Goal: Task Accomplishment & Management: Manage account settings

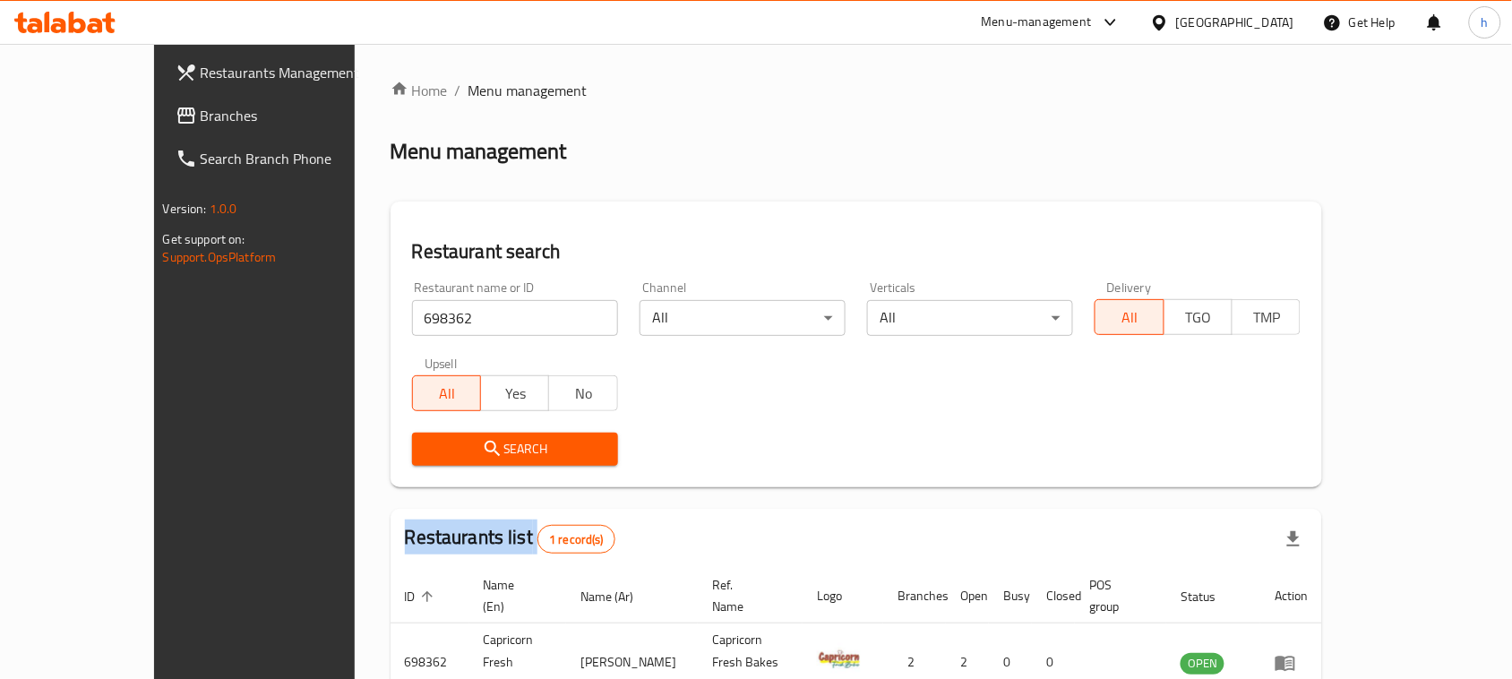
click at [201, 113] on span "Branches" at bounding box center [297, 115] width 192 height 21
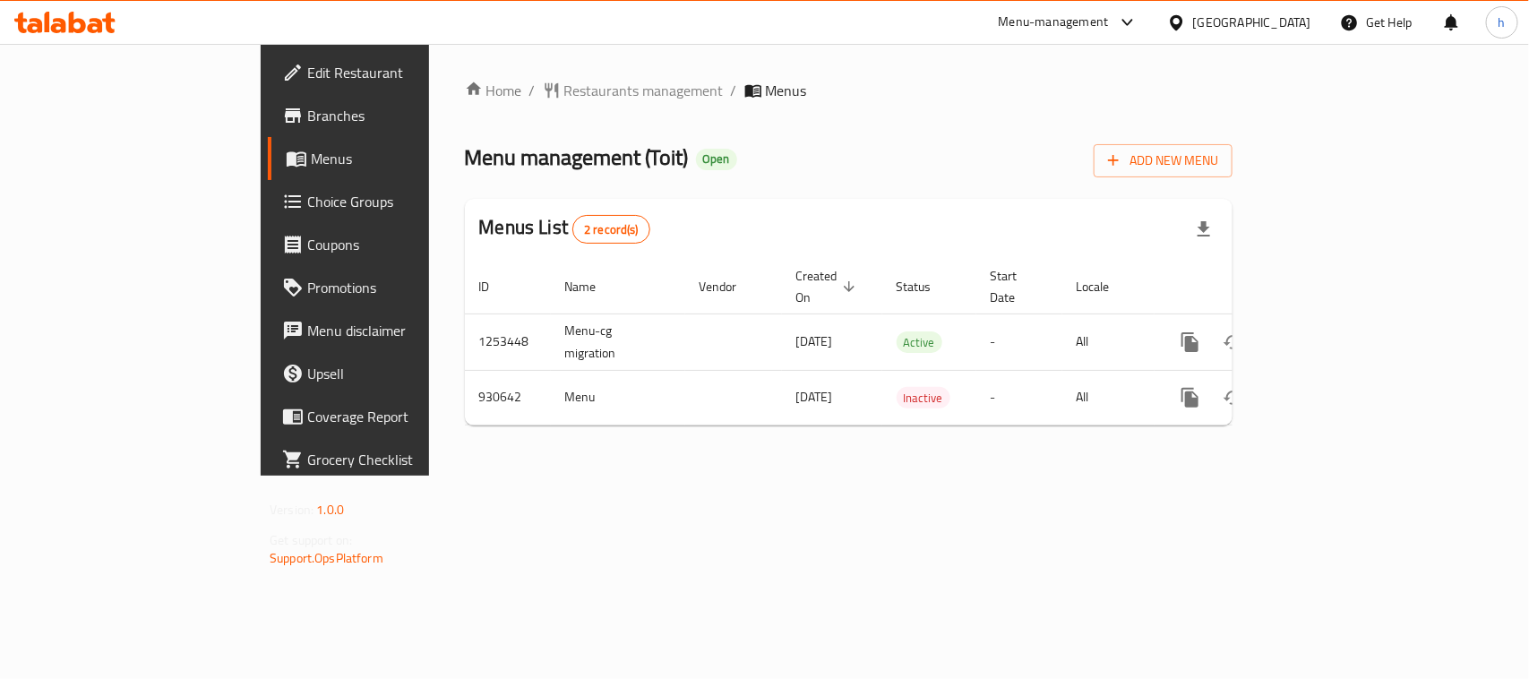
click at [767, 64] on div "Home / Restaurants management / Menus Menu management ( Toit ) Open Add New Men…" at bounding box center [848, 260] width 839 height 432
click at [564, 80] on span "Restaurants management" at bounding box center [643, 90] width 159 height 21
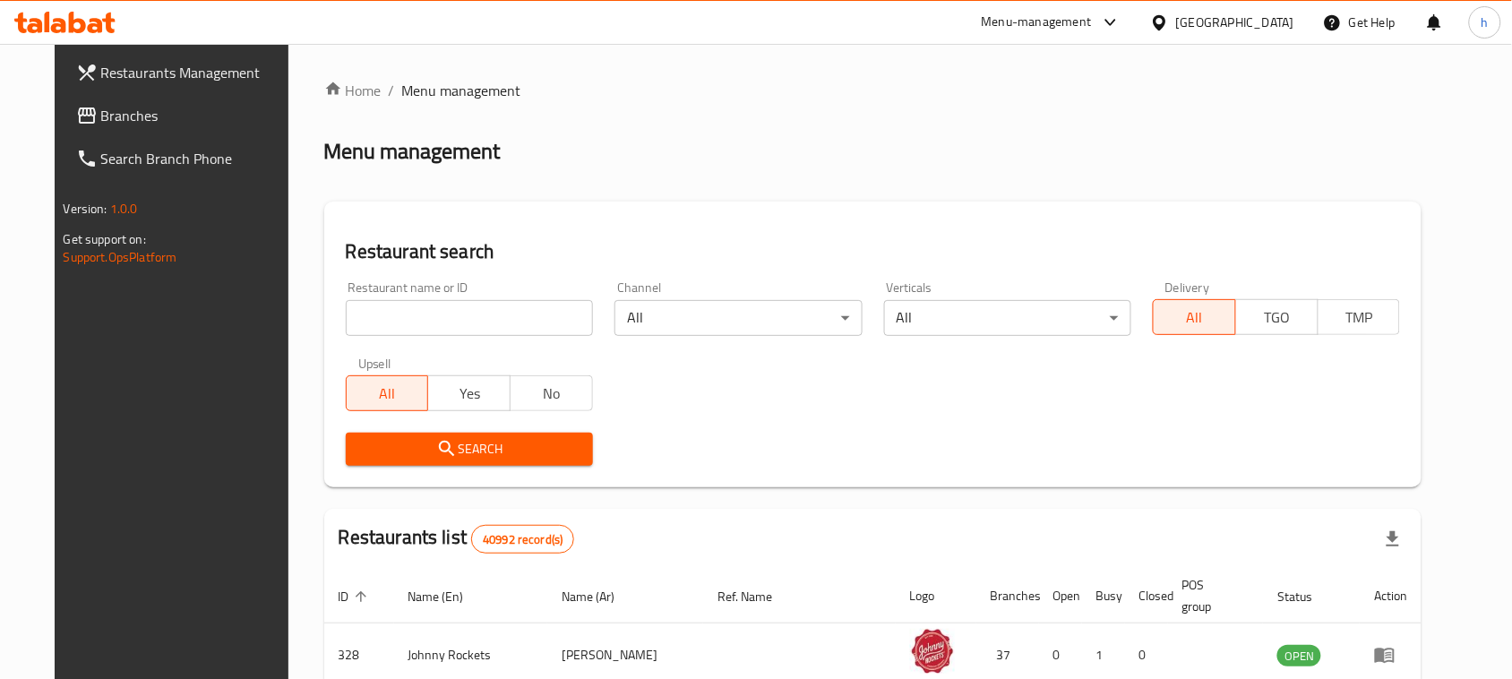
click at [432, 325] on input "search" at bounding box center [469, 318] width 247 height 36
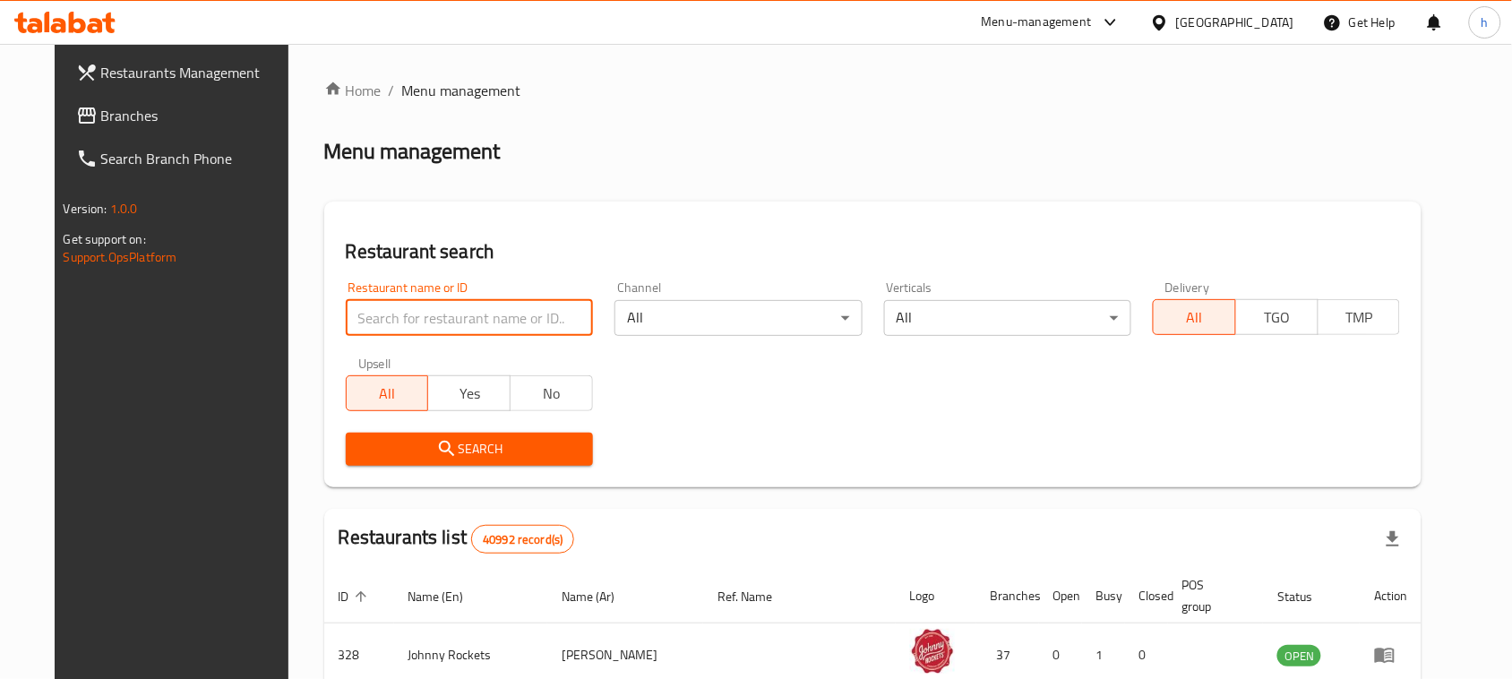
click at [432, 325] on input "search" at bounding box center [469, 318] width 247 height 36
paste input "658880"
type input "658880"
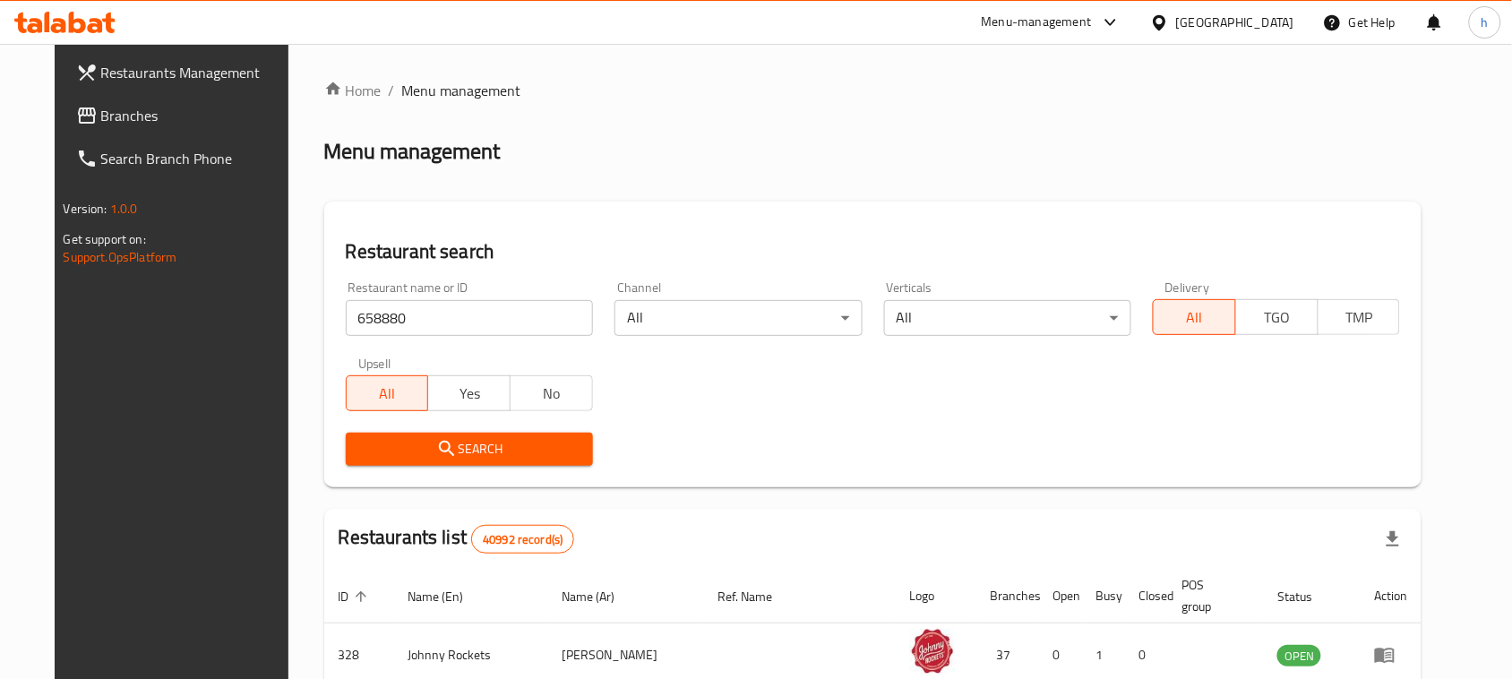
click at [436, 439] on icon "submit" at bounding box center [446, 448] width 21 height 21
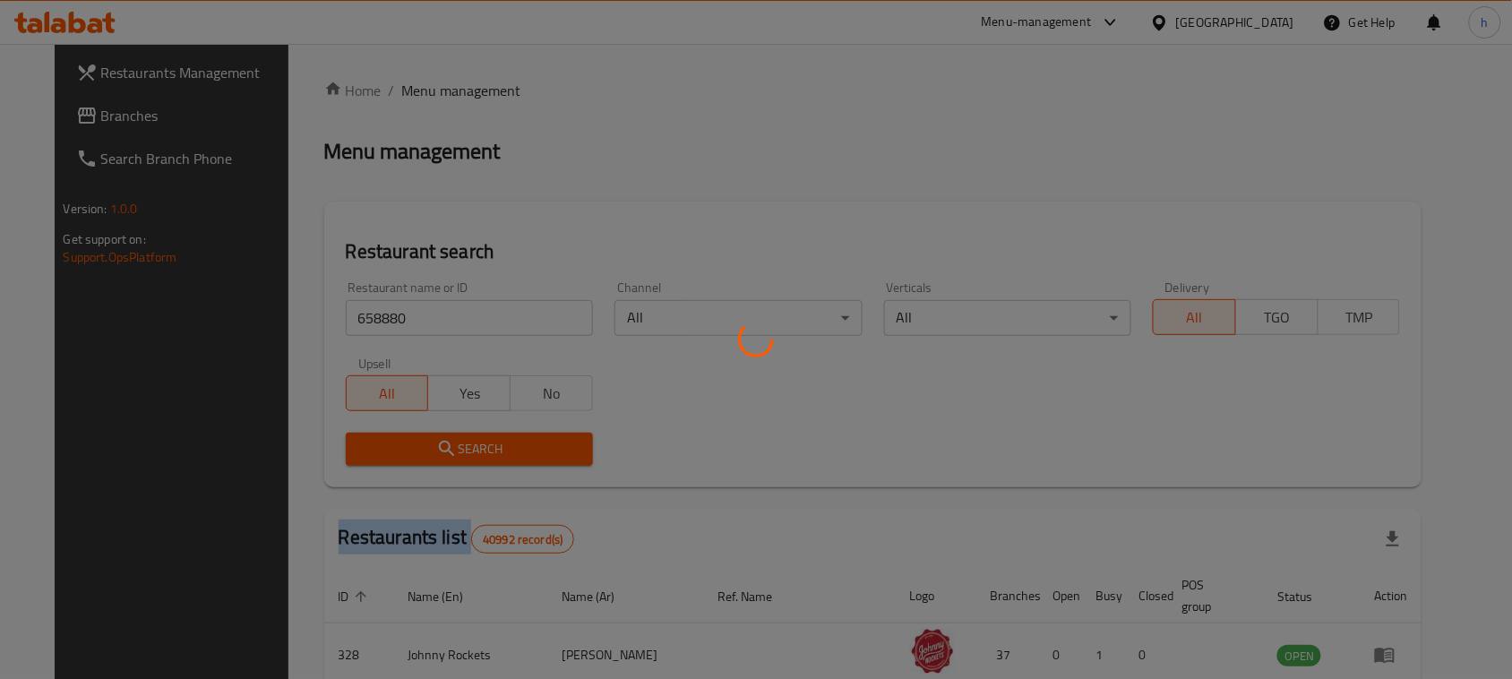
click at [417, 439] on div at bounding box center [756, 339] width 1512 height 679
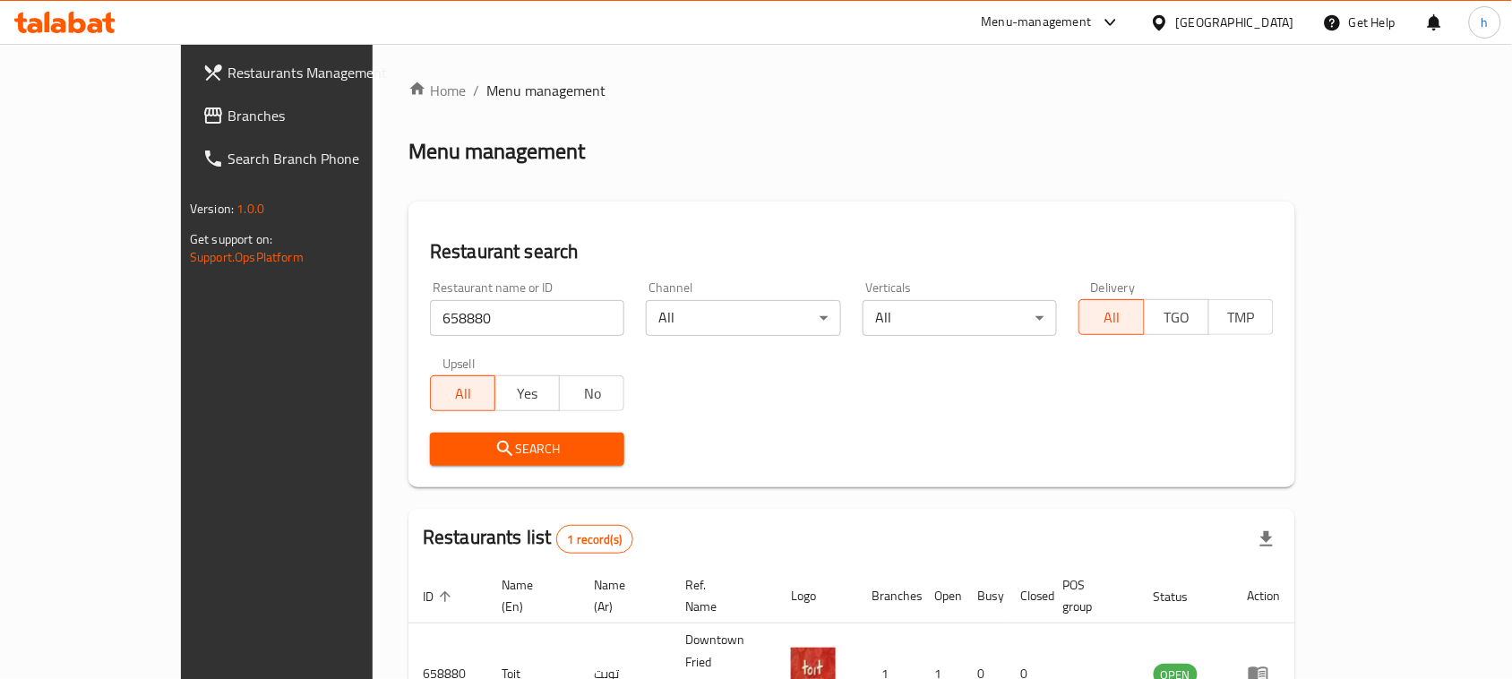
click at [869, 126] on div "Home / Menu management Menu management Restaurant search Restaurant name or ID …" at bounding box center [851, 433] width 887 height 706
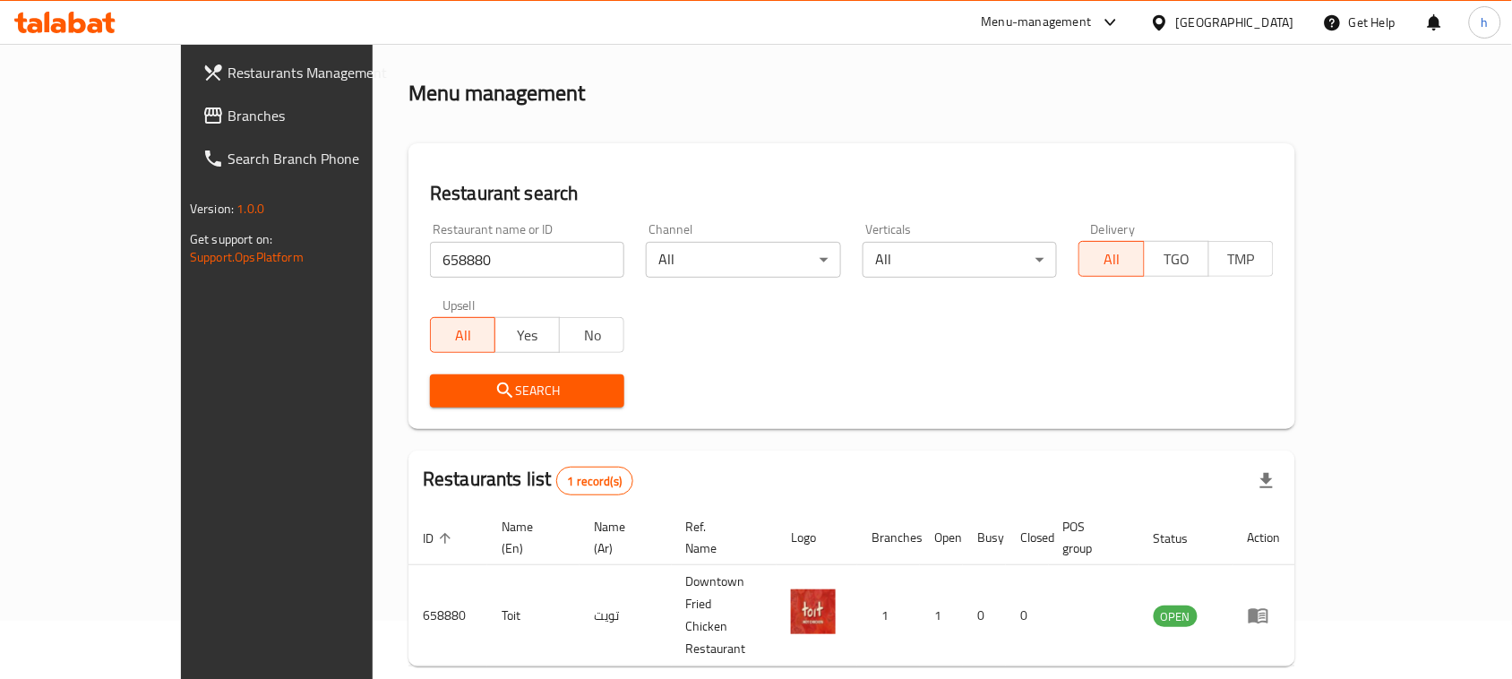
scroll to position [85, 0]
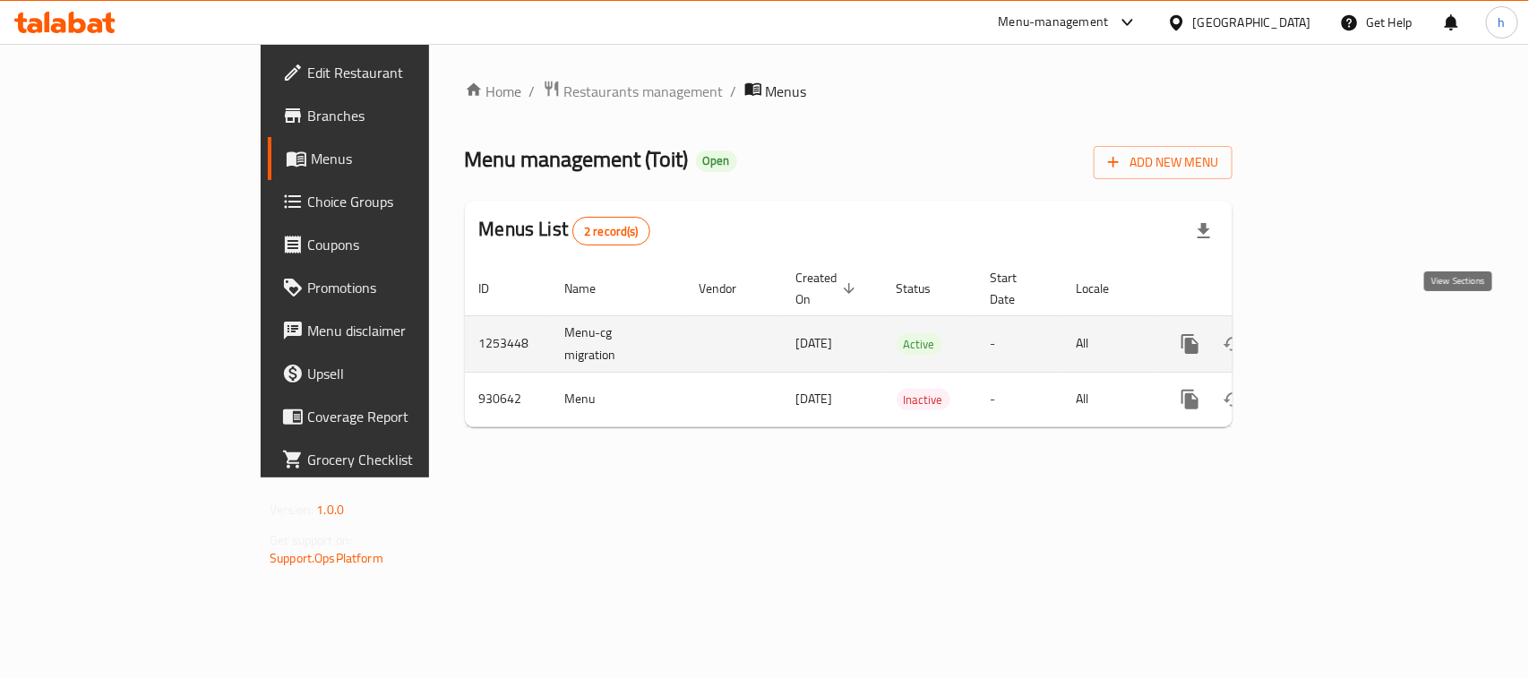
click at [1330, 333] on icon "enhanced table" at bounding box center [1318, 343] width 21 height 21
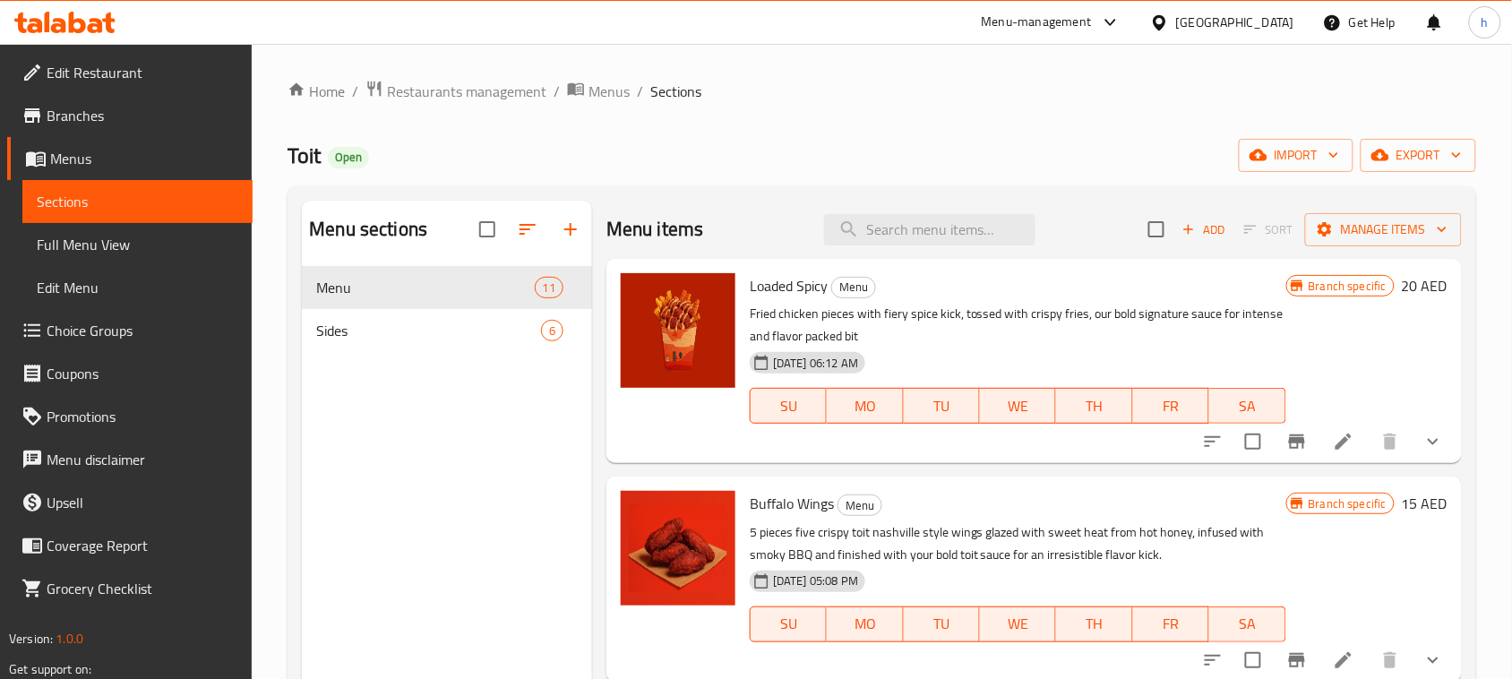
click at [122, 321] on span "Choice Groups" at bounding box center [143, 330] width 192 height 21
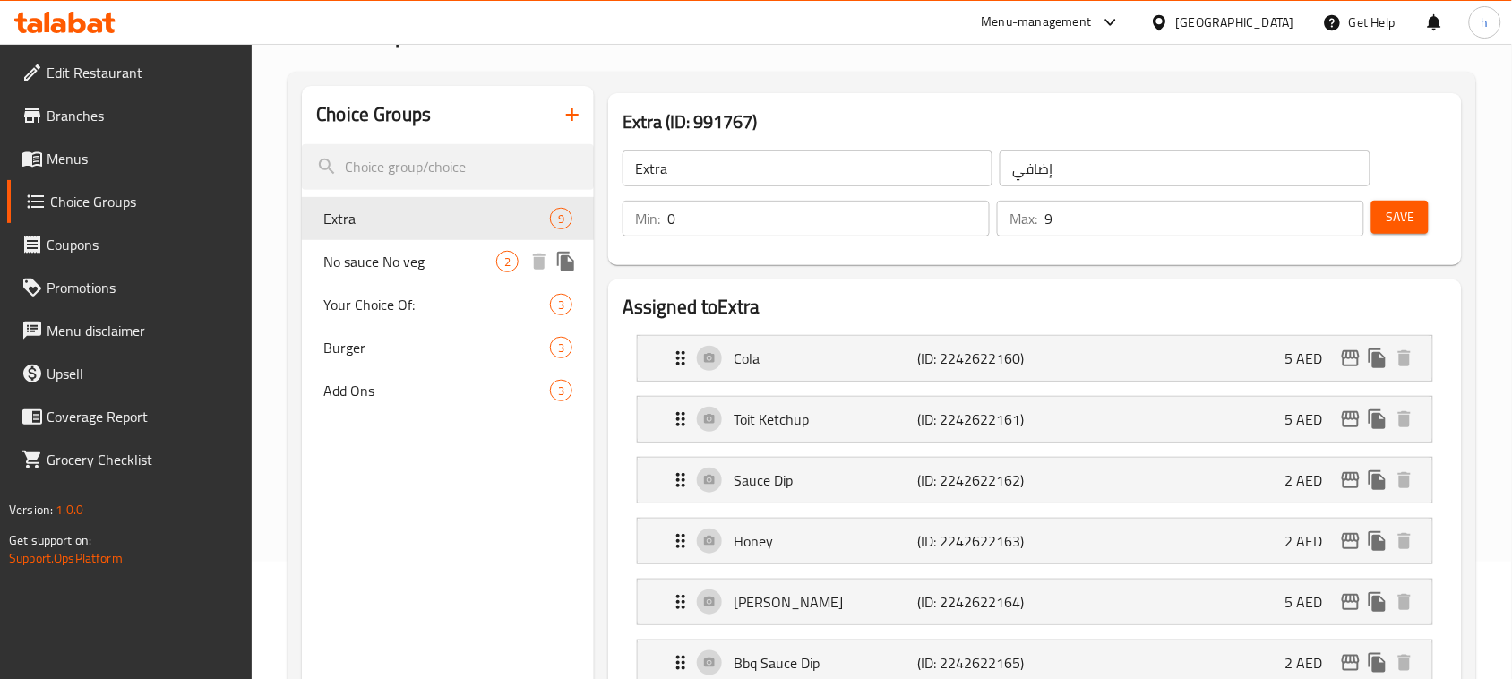
scroll to position [224, 0]
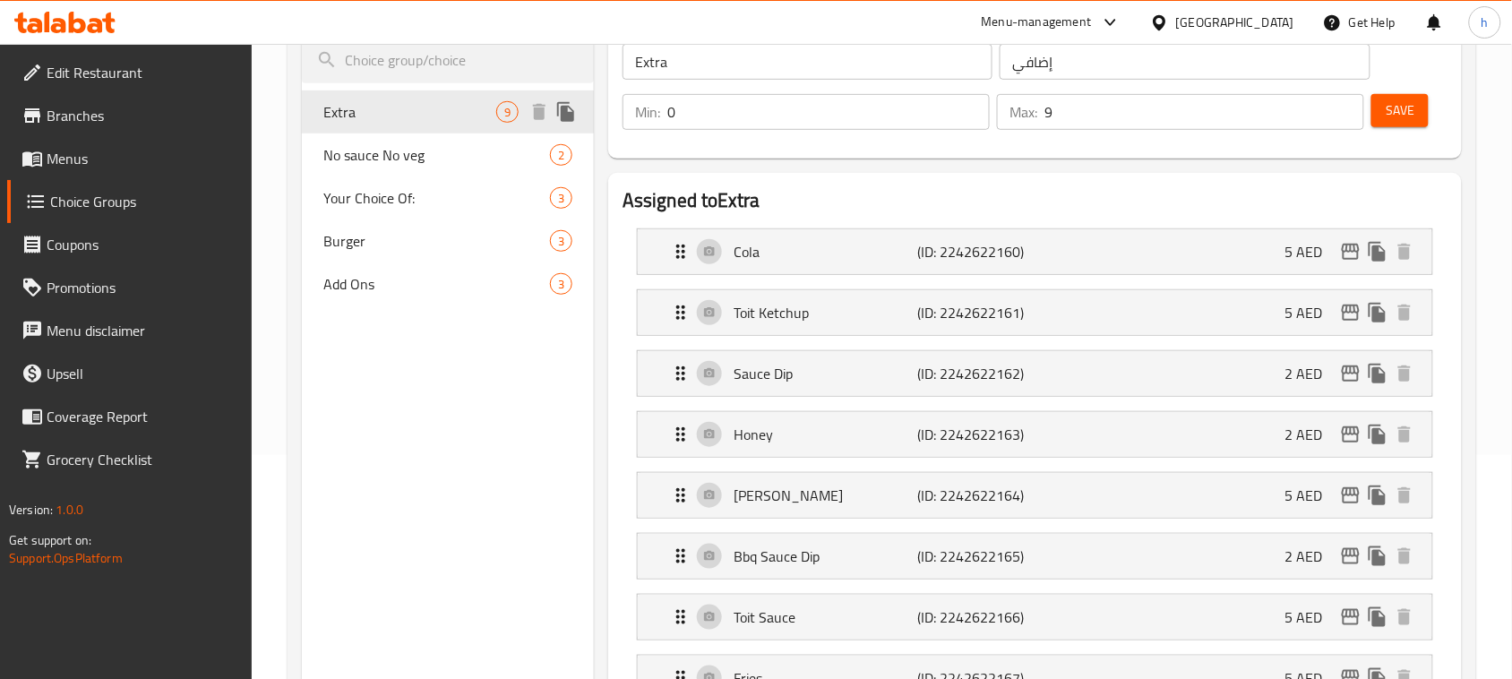
click at [414, 112] on span "Extra" at bounding box center [409, 111] width 173 height 21
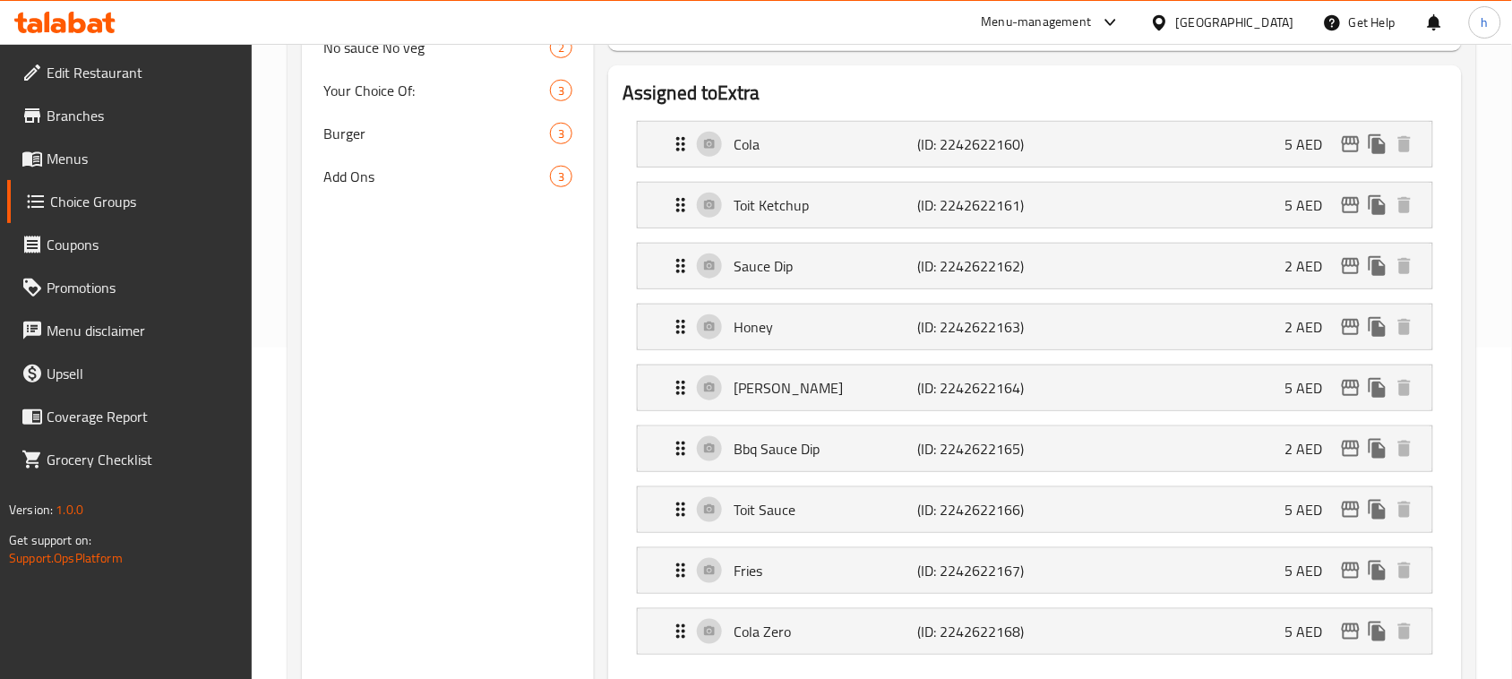
scroll to position [112, 0]
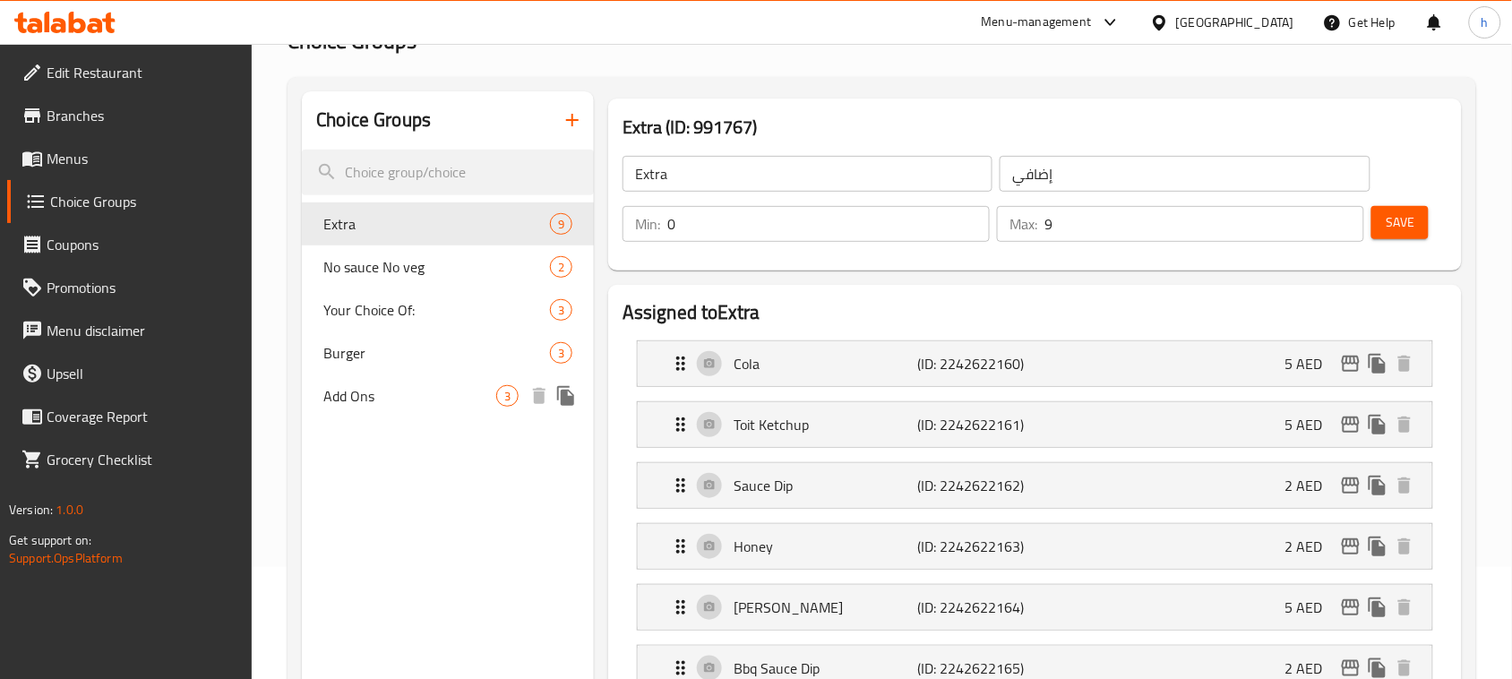
click at [365, 401] on span "Add Ons" at bounding box center [409, 395] width 173 height 21
type input "Add Ons"
type input "إضافات"
type input "3"
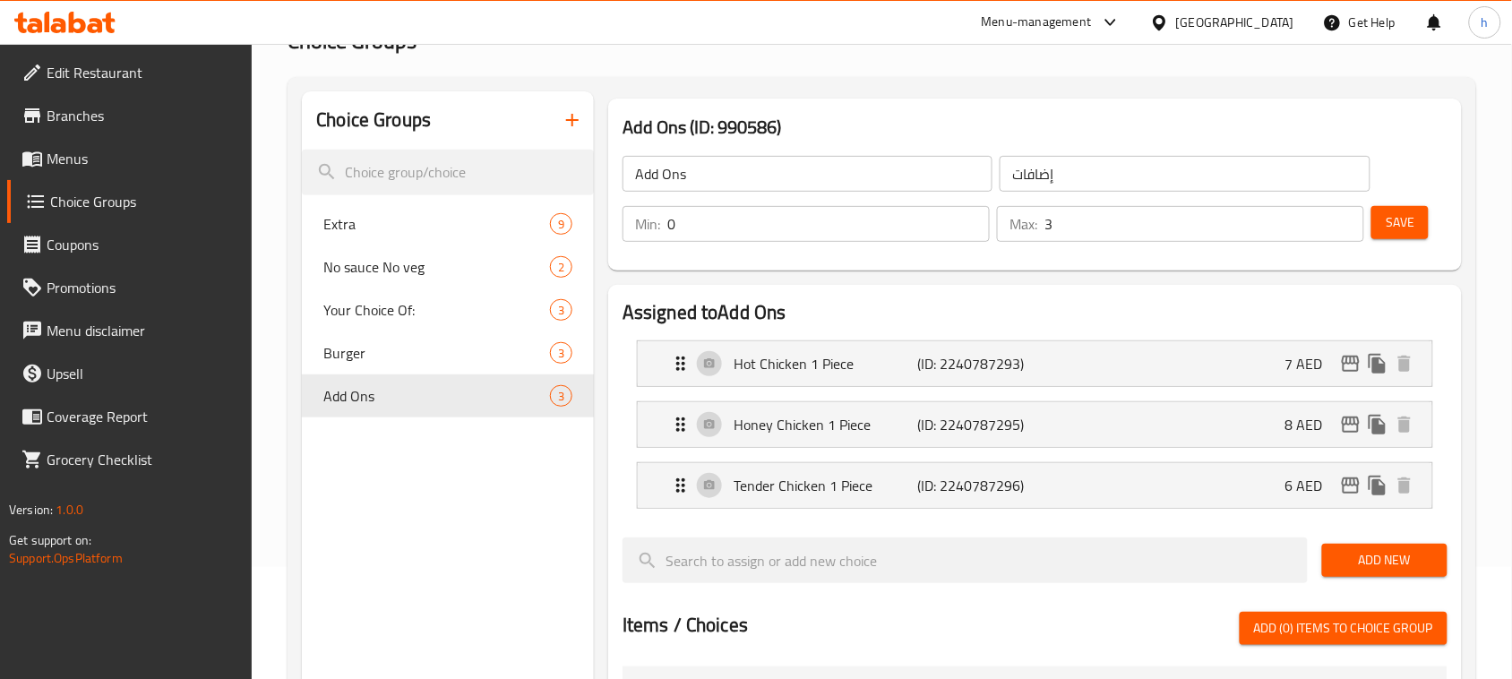
click at [386, 473] on div "Choice Groups Extra 9 No sauce No veg 2 Your Choice Of: 3 Burger 3 Add Ons 3" at bounding box center [448, 652] width 292 height 1122
click at [54, 112] on span "Branches" at bounding box center [143, 115] width 192 height 21
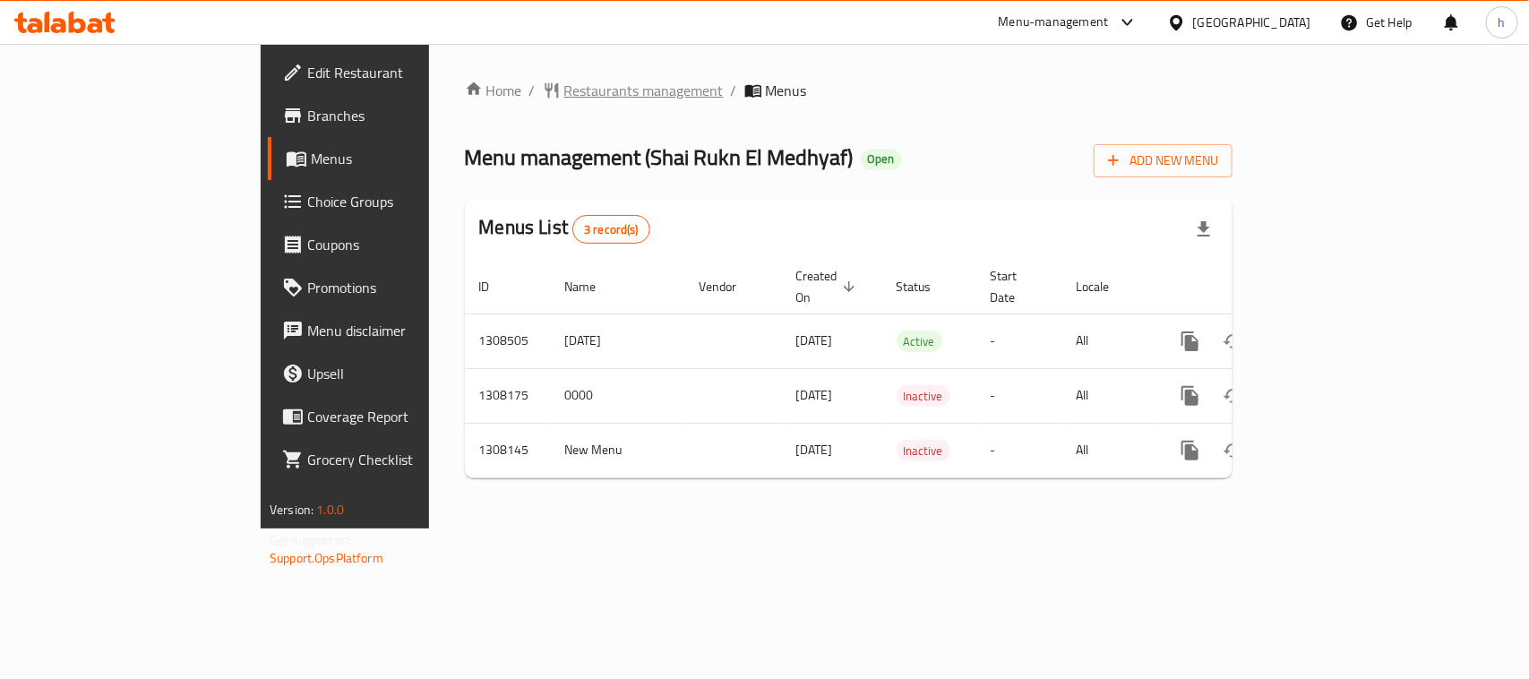
click at [564, 87] on span "Restaurants management" at bounding box center [643, 90] width 159 height 21
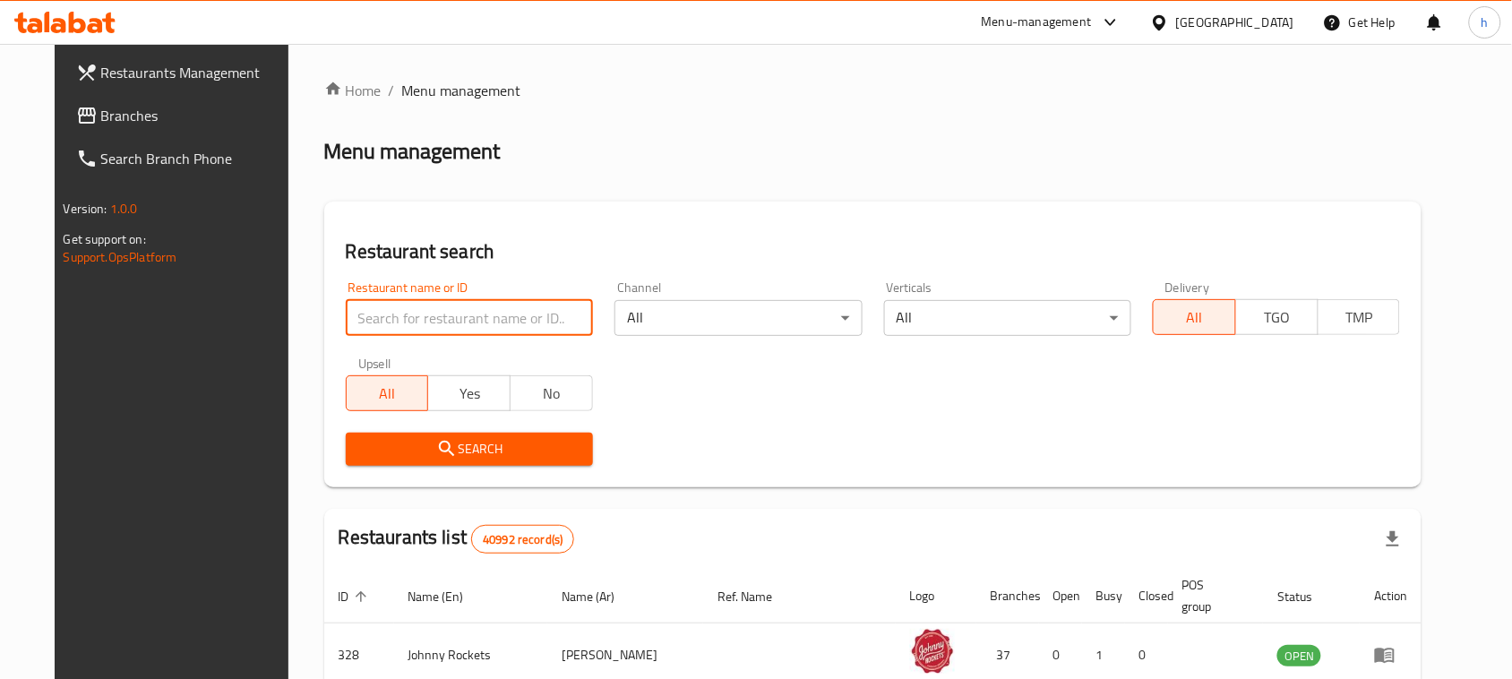
click at [416, 305] on input "search" at bounding box center [469, 318] width 247 height 36
paste input "704796"
type input "704796"
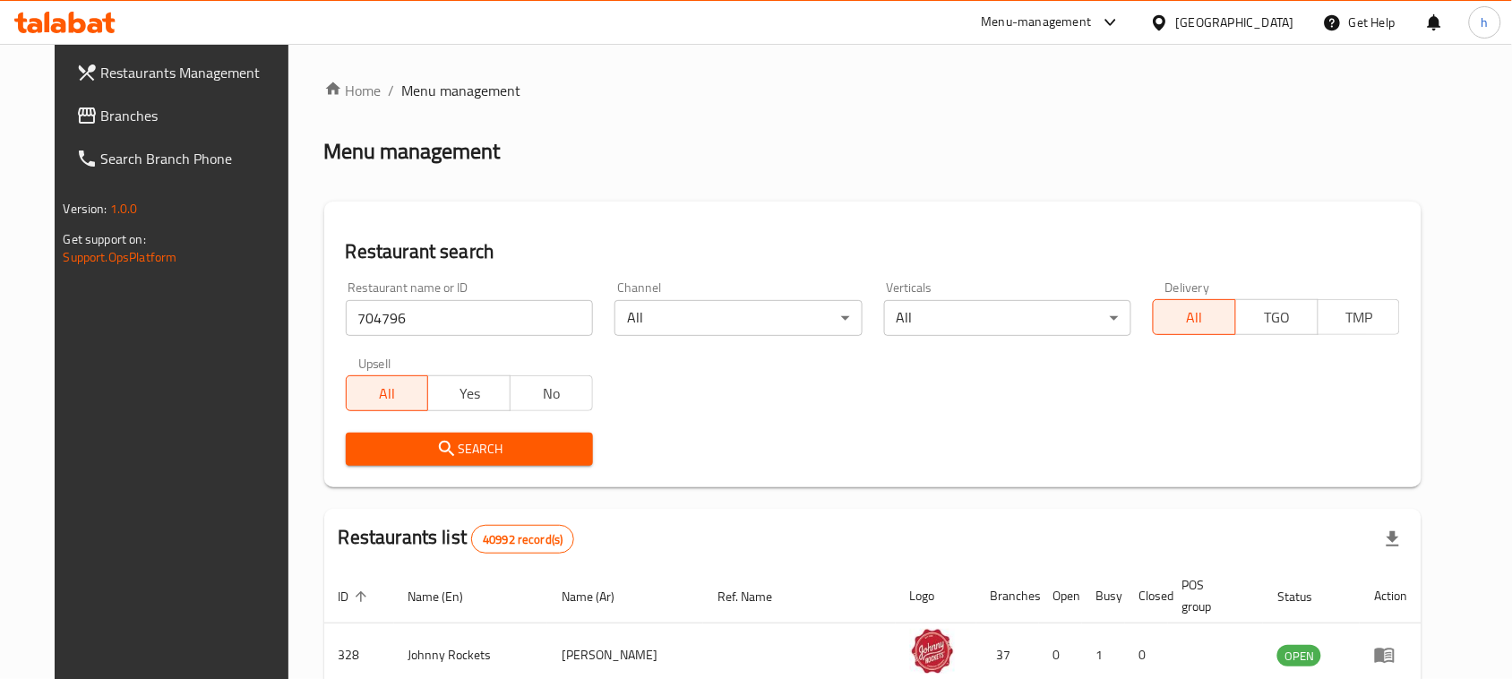
click at [439, 455] on span "Search" at bounding box center [469, 449] width 219 height 22
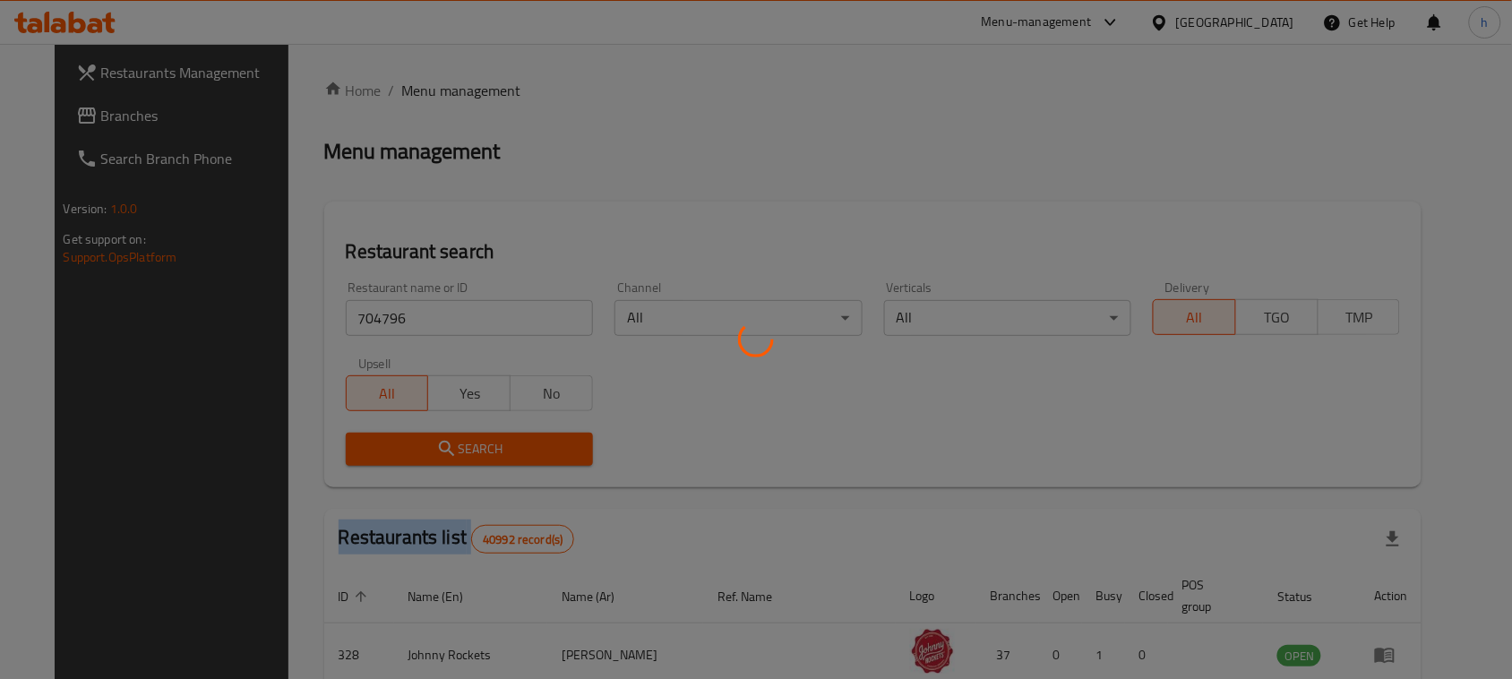
click at [439, 455] on div at bounding box center [756, 339] width 1512 height 679
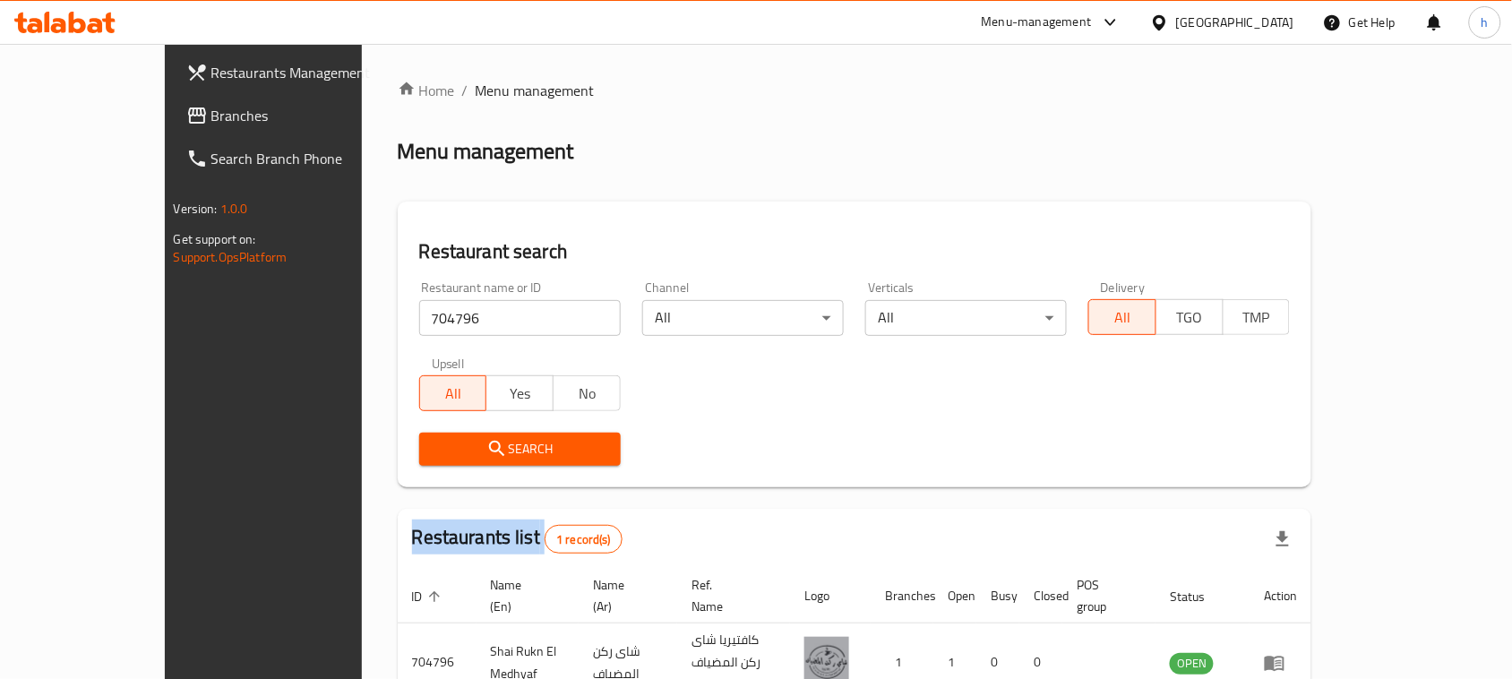
scroll to position [85, 0]
